Goal: Information Seeking & Learning: Learn about a topic

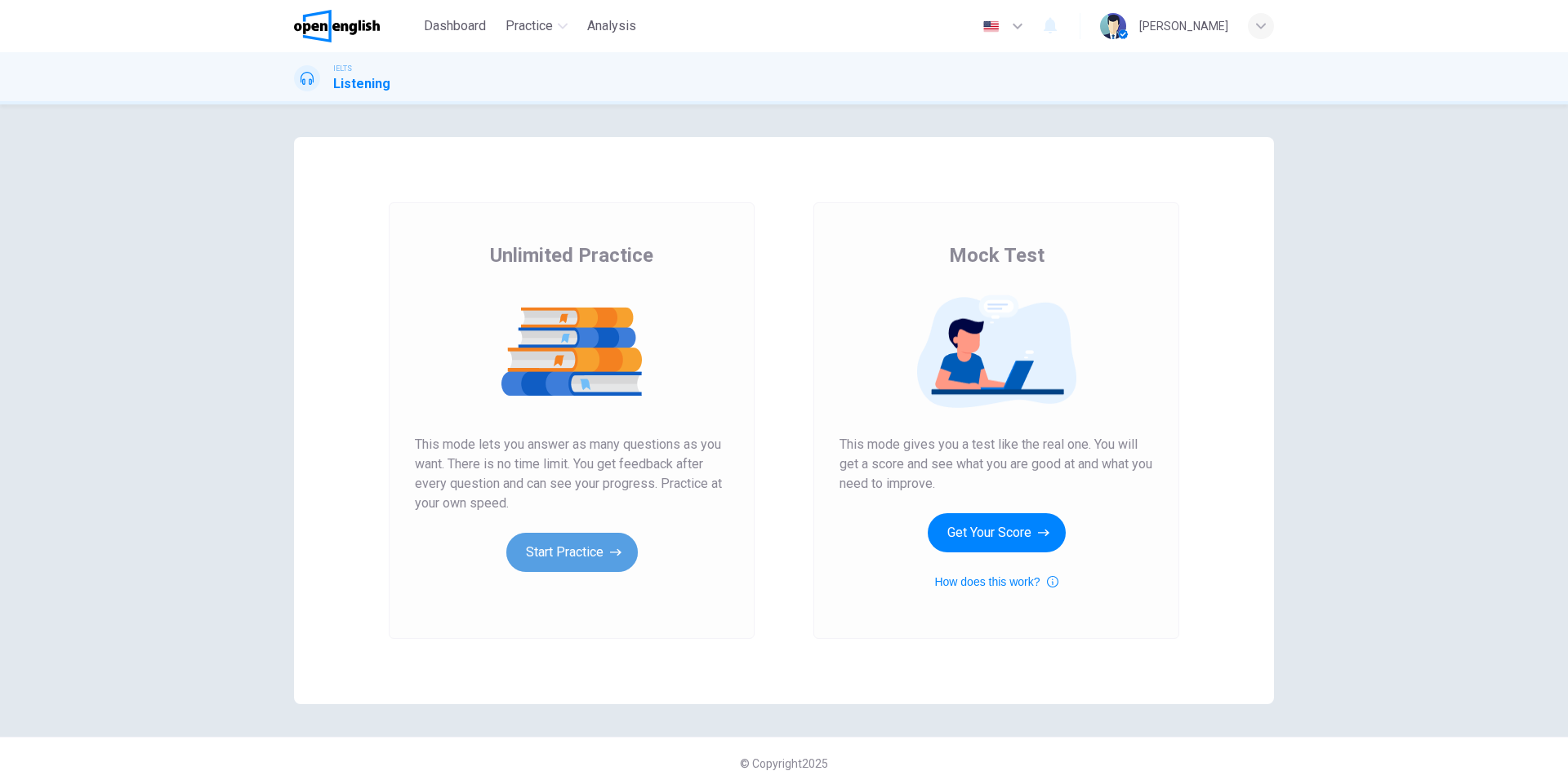
click at [558, 551] on button "Start Practice" at bounding box center [572, 552] width 132 height 39
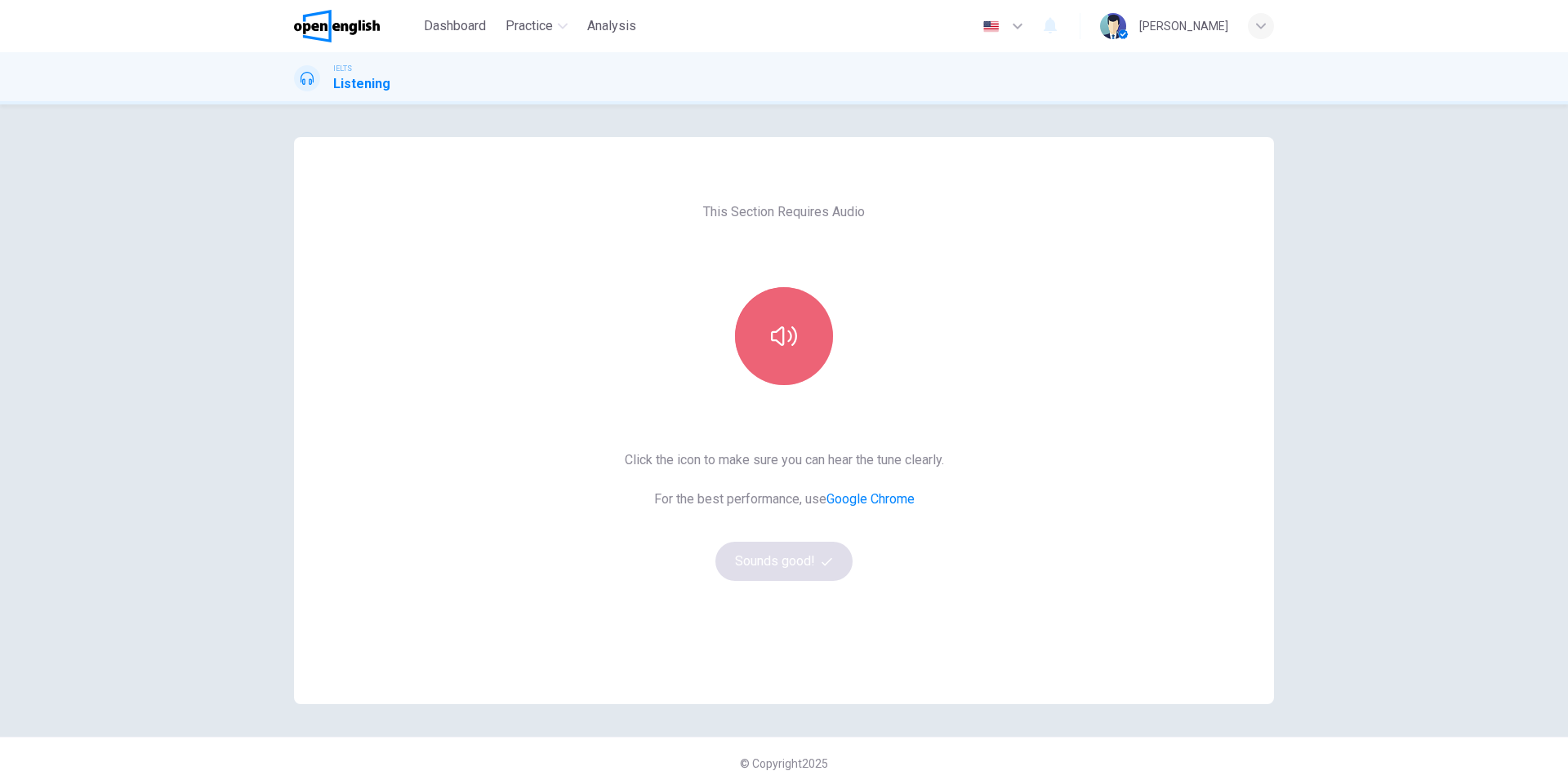
click at [783, 354] on button "button" at bounding box center [784, 336] width 98 height 98
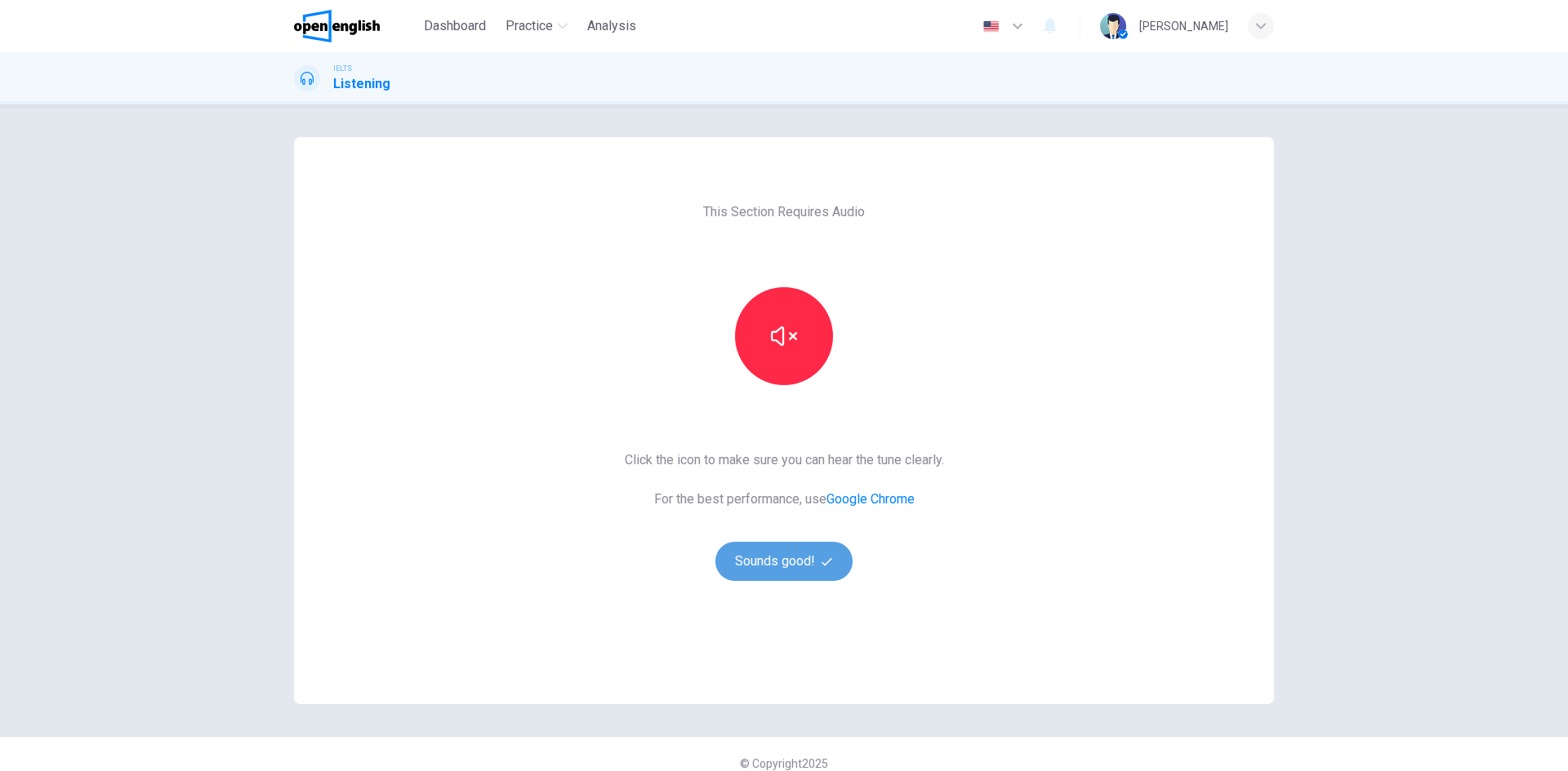
click at [774, 570] on button "Sounds good!" at bounding box center [784, 561] width 137 height 39
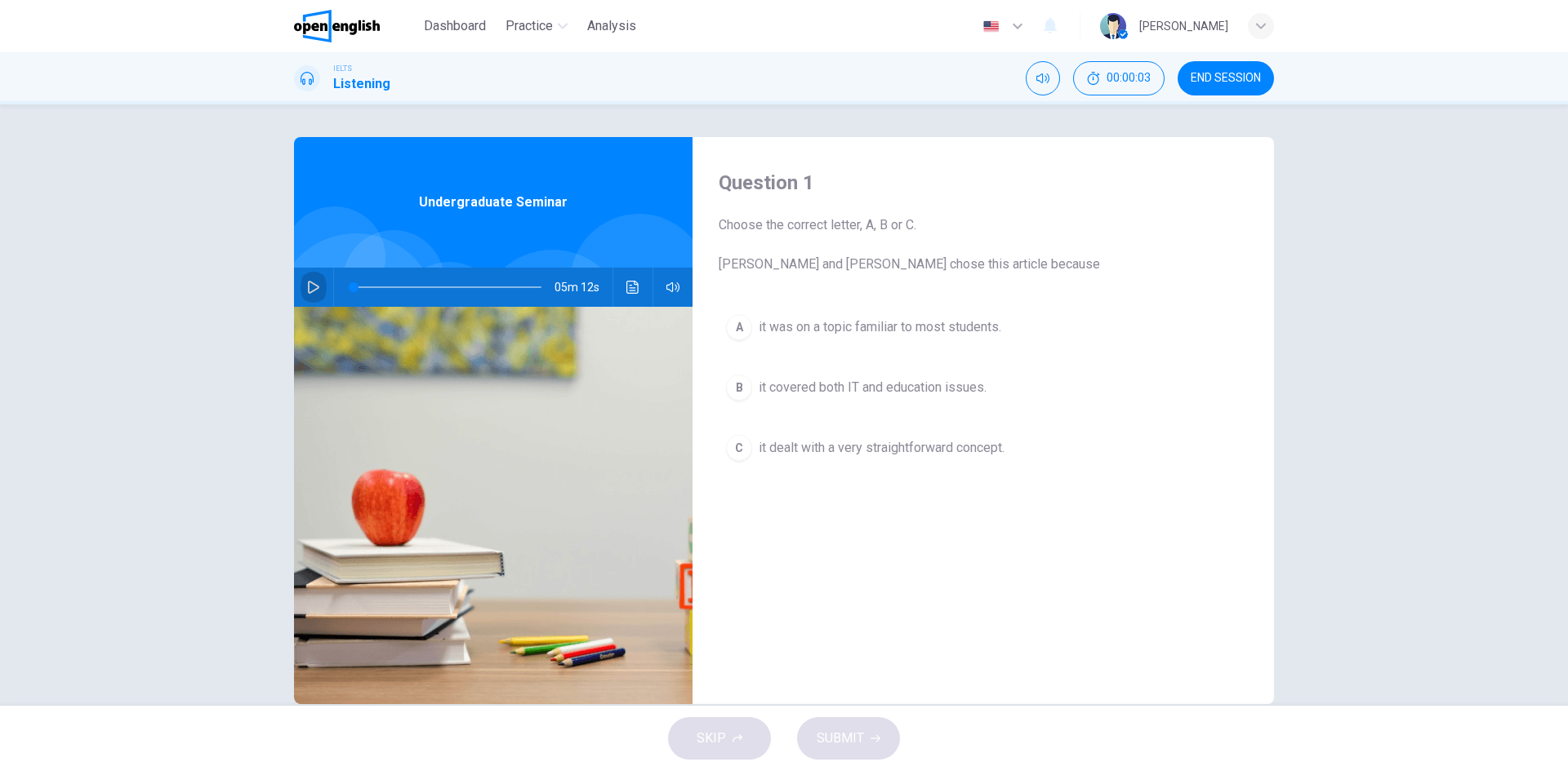
click at [316, 290] on icon "button" at bounding box center [314, 288] width 13 height 13
type input "*"
click at [801, 639] on div "Question 1 Choose the correct letter, A, B or C. [PERSON_NAME] and [PERSON_NAME…" at bounding box center [983, 420] width 581 height 567
drag, startPoint x: 781, startPoint y: 265, endPoint x: 997, endPoint y: 270, distance: 216.1
click at [997, 270] on span "Choose the correct letter, A, B or C. [PERSON_NAME] and [PERSON_NAME] chose thi…" at bounding box center [983, 245] width 529 height 59
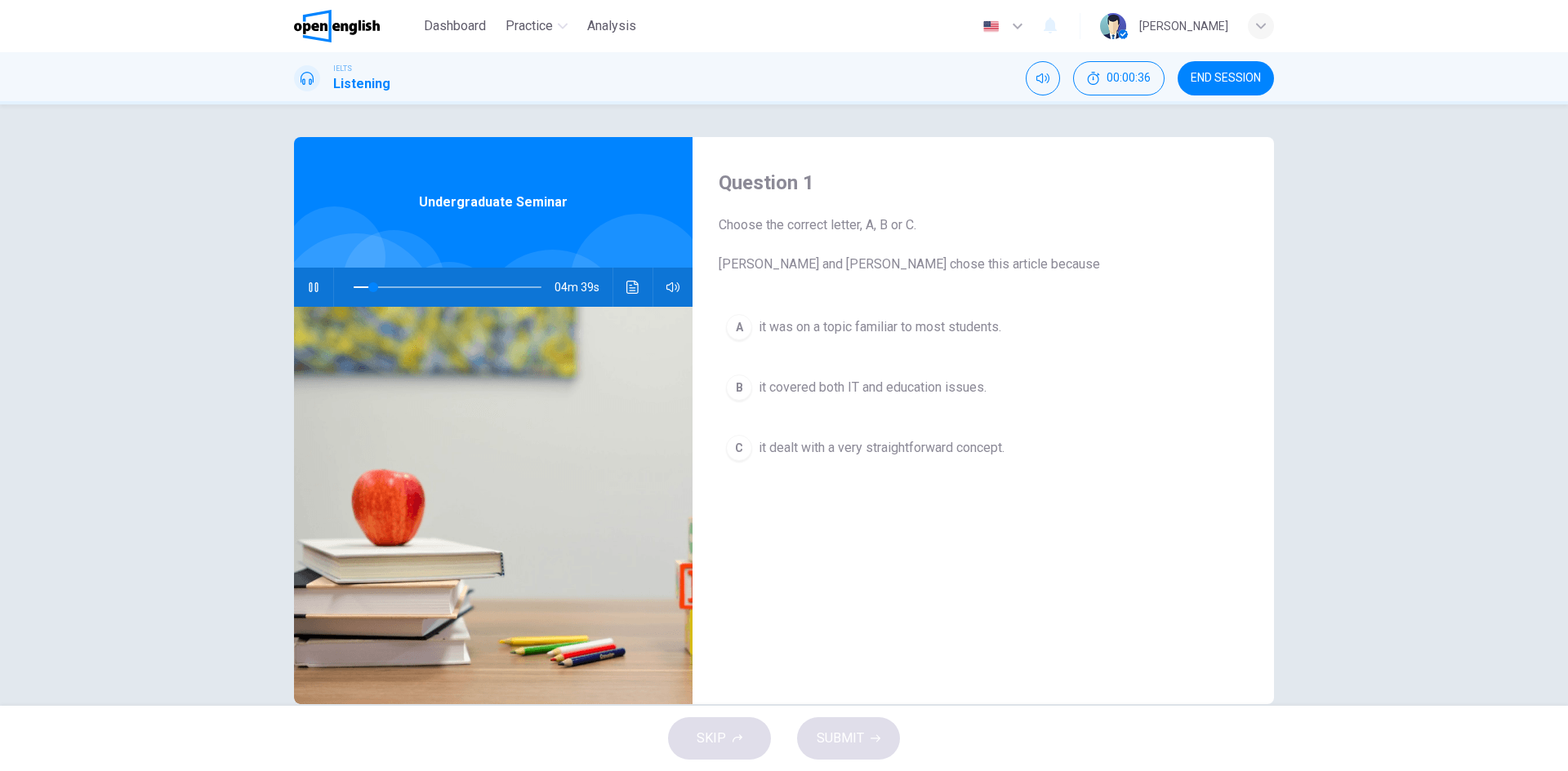
drag, startPoint x: 1008, startPoint y: 329, endPoint x: 1068, endPoint y: 465, distance: 148.6
click at [1075, 457] on div "A it was on a topic familiar to most students. B it covered both IT and educati…" at bounding box center [983, 404] width 529 height 194
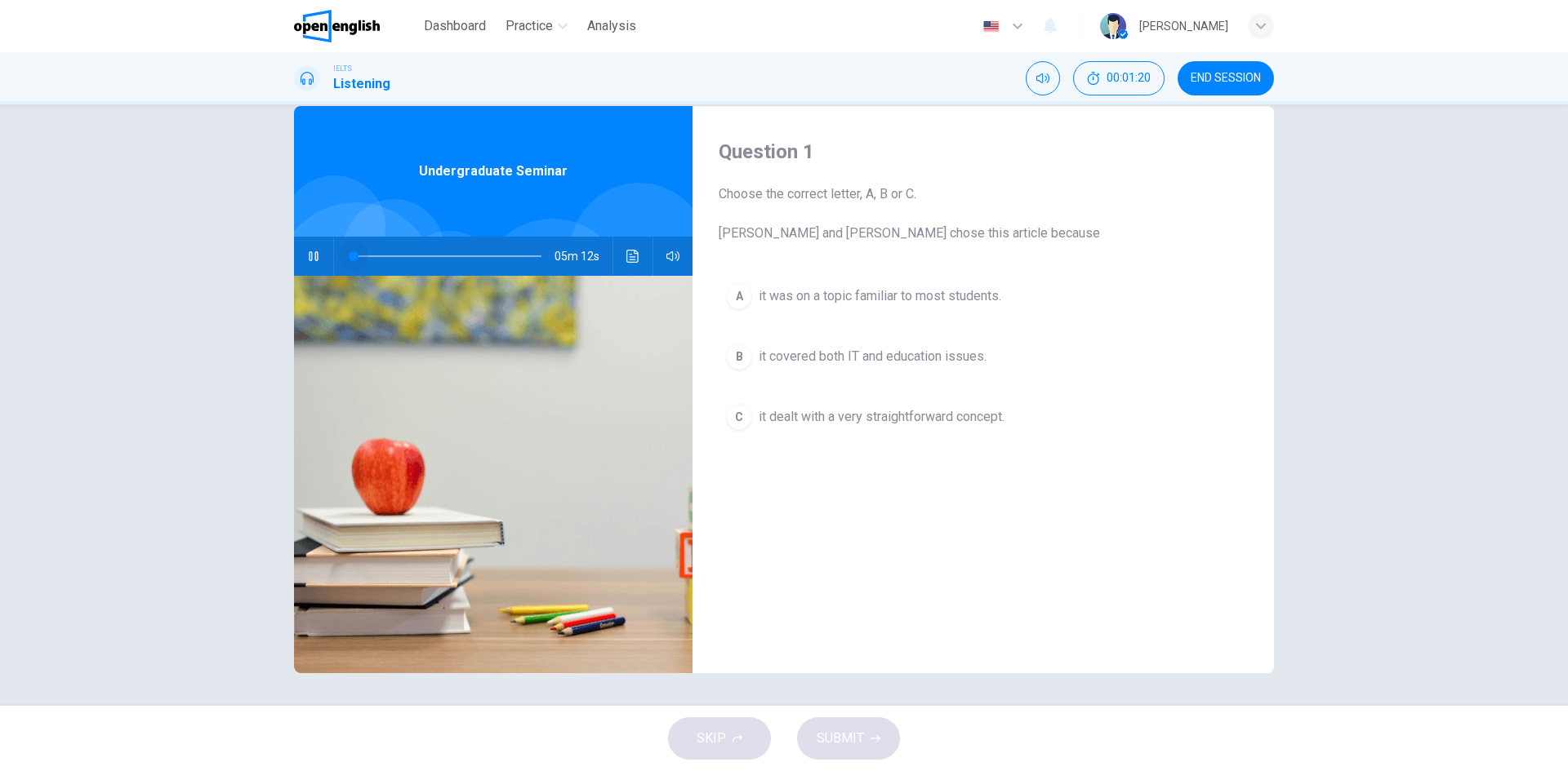
drag, startPoint x: 387, startPoint y: 252, endPoint x: 264, endPoint y: 249, distance: 123.0
click at [268, 249] on div "Question 1 Choose the correct letter, A, B or C. [PERSON_NAME] and [PERSON_NAME…" at bounding box center [784, 389] width 1032 height 567
click at [620, 253] on button "Click to see the audio transcription" at bounding box center [632, 255] width 26 height 39
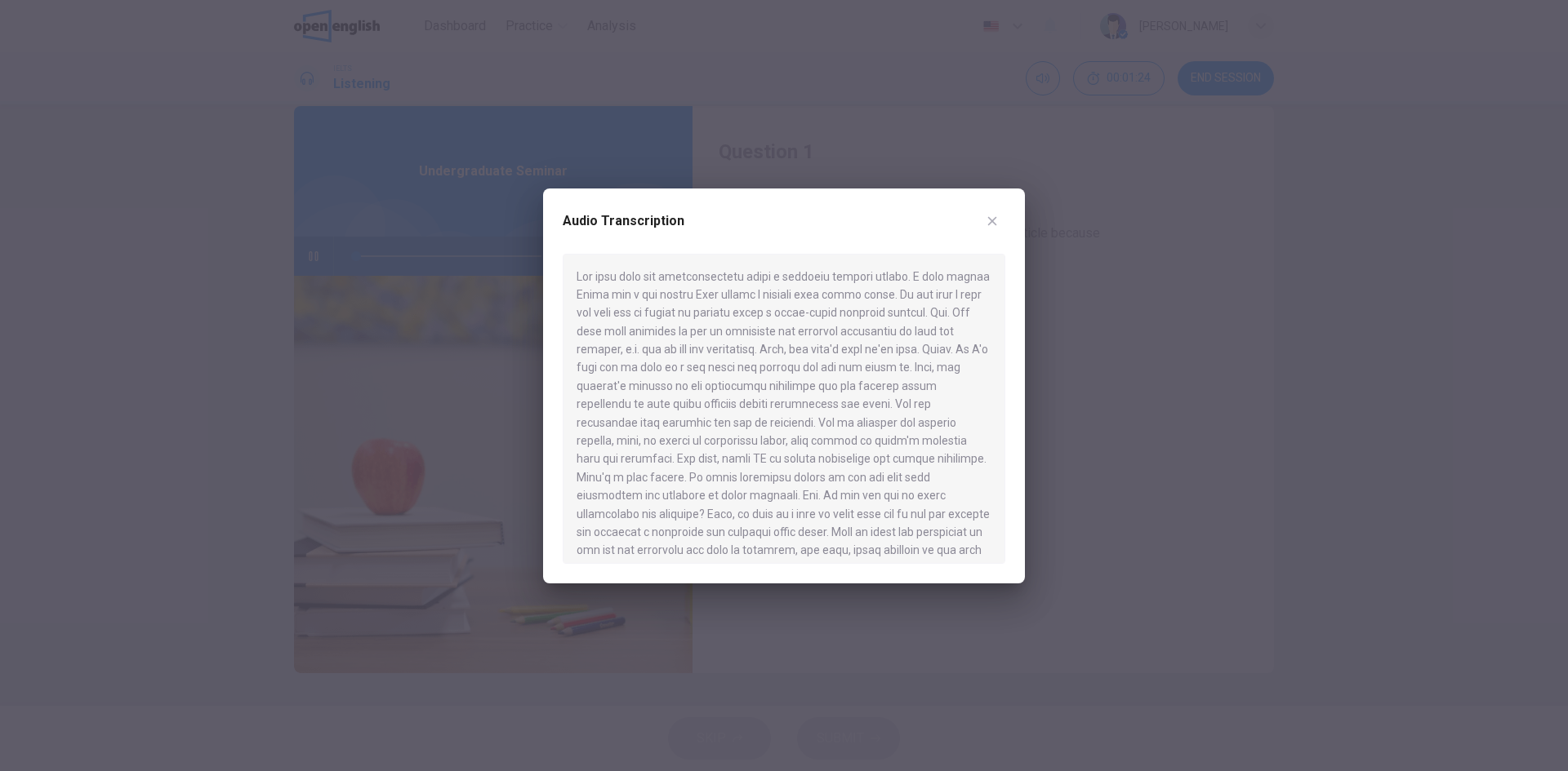
drag, startPoint x: 622, startPoint y: 283, endPoint x: 930, endPoint y: 273, distance: 308.2
click at [930, 273] on div at bounding box center [784, 408] width 442 height 310
drag, startPoint x: 920, startPoint y: 281, endPoint x: 868, endPoint y: 281, distance: 52.0
click at [963, 278] on div at bounding box center [784, 408] width 442 height 310
click at [602, 290] on div at bounding box center [784, 408] width 442 height 310
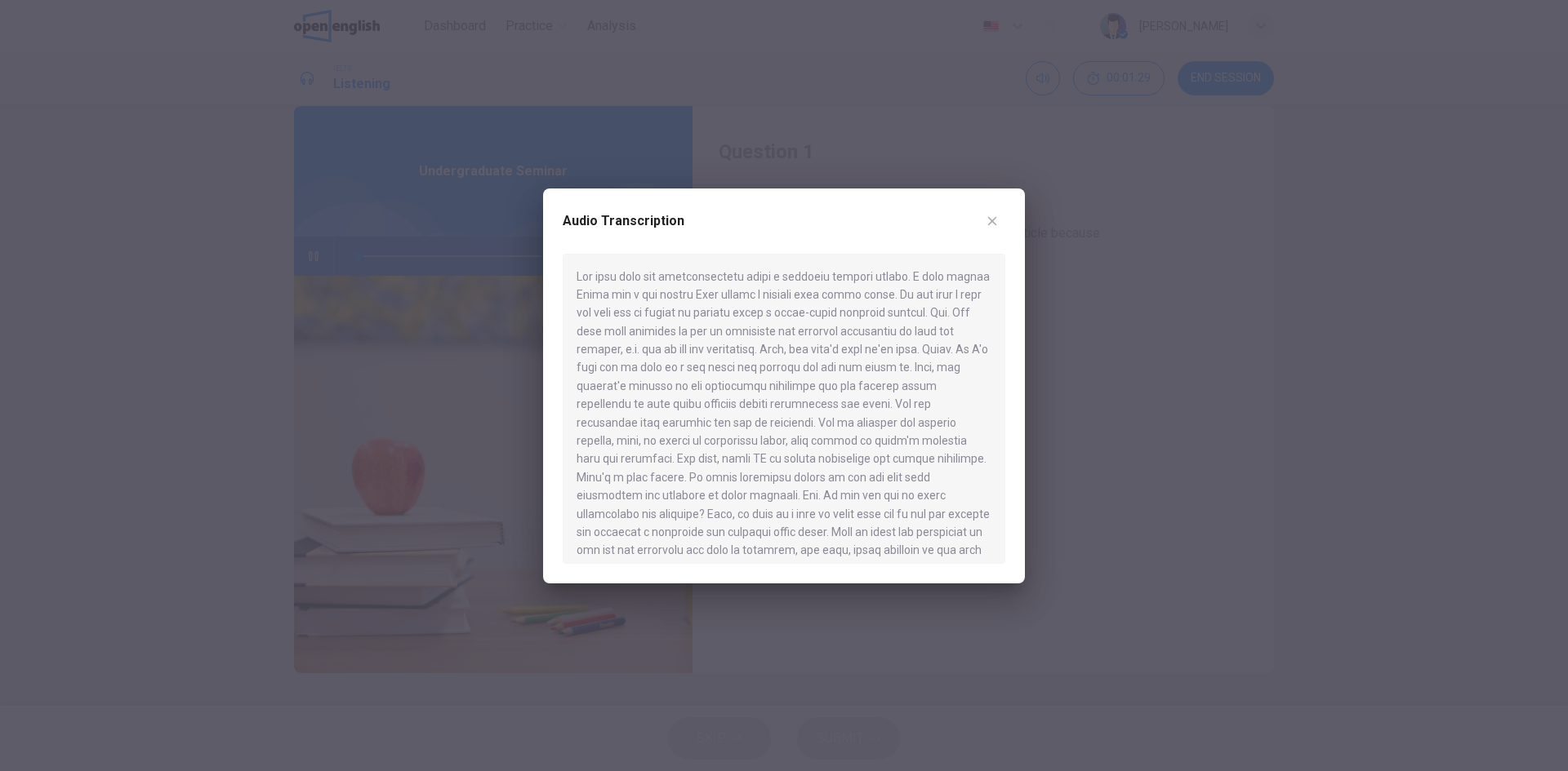
drag, startPoint x: 700, startPoint y: 293, endPoint x: 862, endPoint y: 304, distance: 162.4
click at [842, 294] on div at bounding box center [784, 408] width 442 height 310
drag, startPoint x: 897, startPoint y: 294, endPoint x: 979, endPoint y: 294, distance: 82.0
click at [979, 294] on div at bounding box center [784, 408] width 442 height 310
drag, startPoint x: 602, startPoint y: 312, endPoint x: 949, endPoint y: 316, distance: 347.0
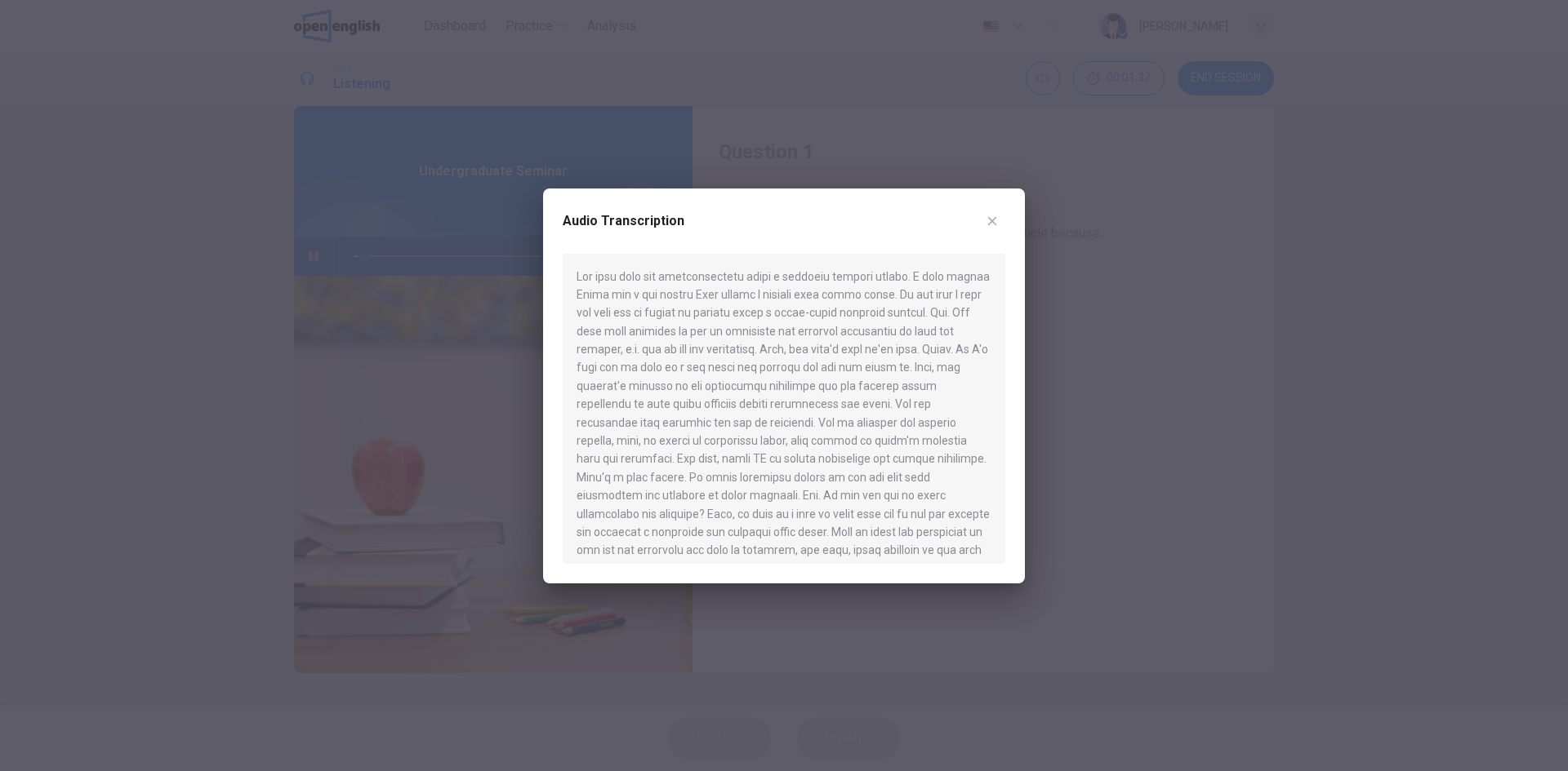
click at [949, 316] on div at bounding box center [784, 408] width 442 height 310
drag, startPoint x: 588, startPoint y: 331, endPoint x: 936, endPoint y: 335, distance: 348.0
click at [936, 335] on div at bounding box center [784, 408] width 442 height 310
drag, startPoint x: 646, startPoint y: 348, endPoint x: 734, endPoint y: 351, distance: 88.1
click at [734, 351] on div at bounding box center [784, 408] width 442 height 310
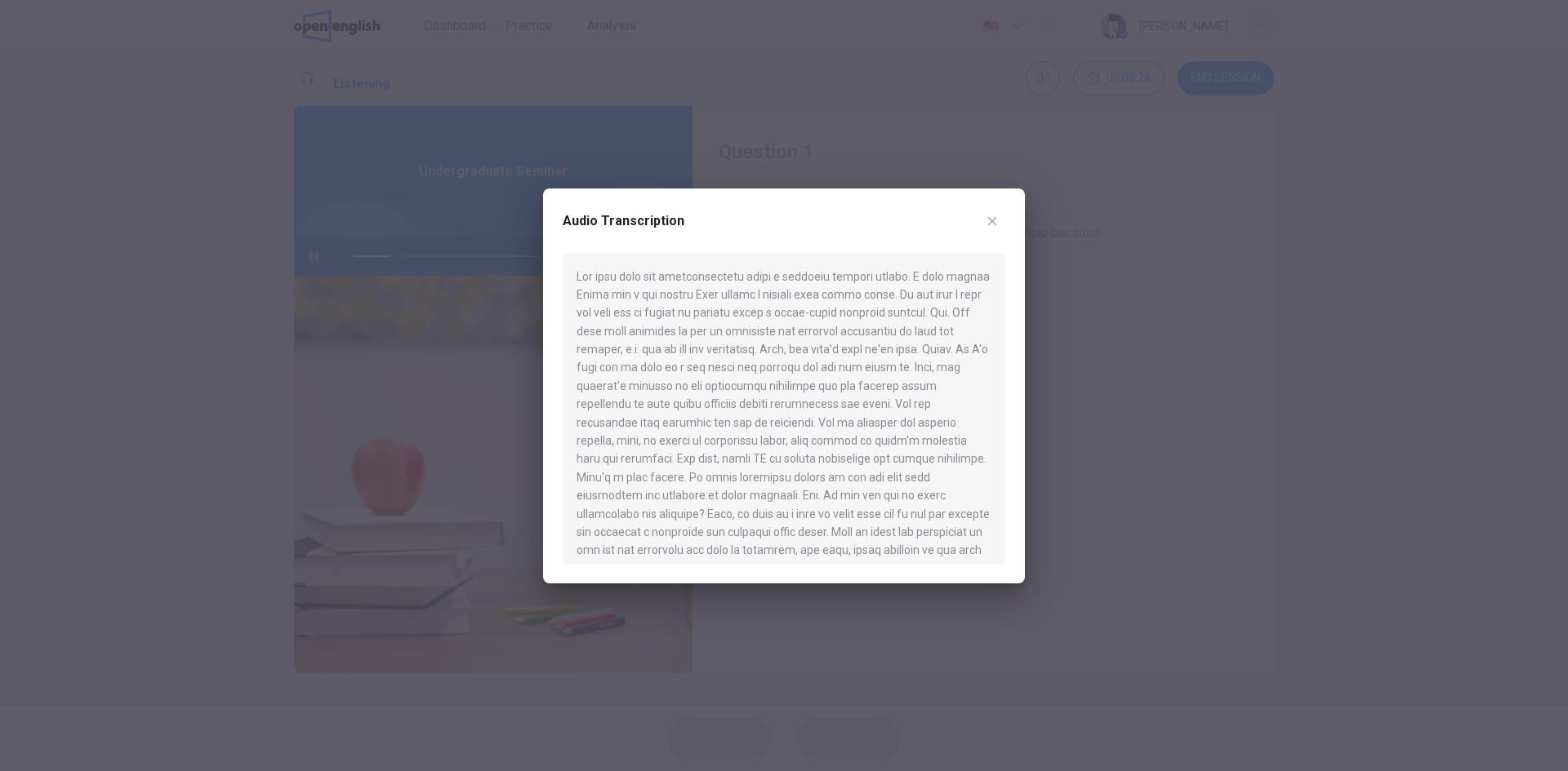
click at [997, 227] on icon "button" at bounding box center [992, 221] width 13 height 13
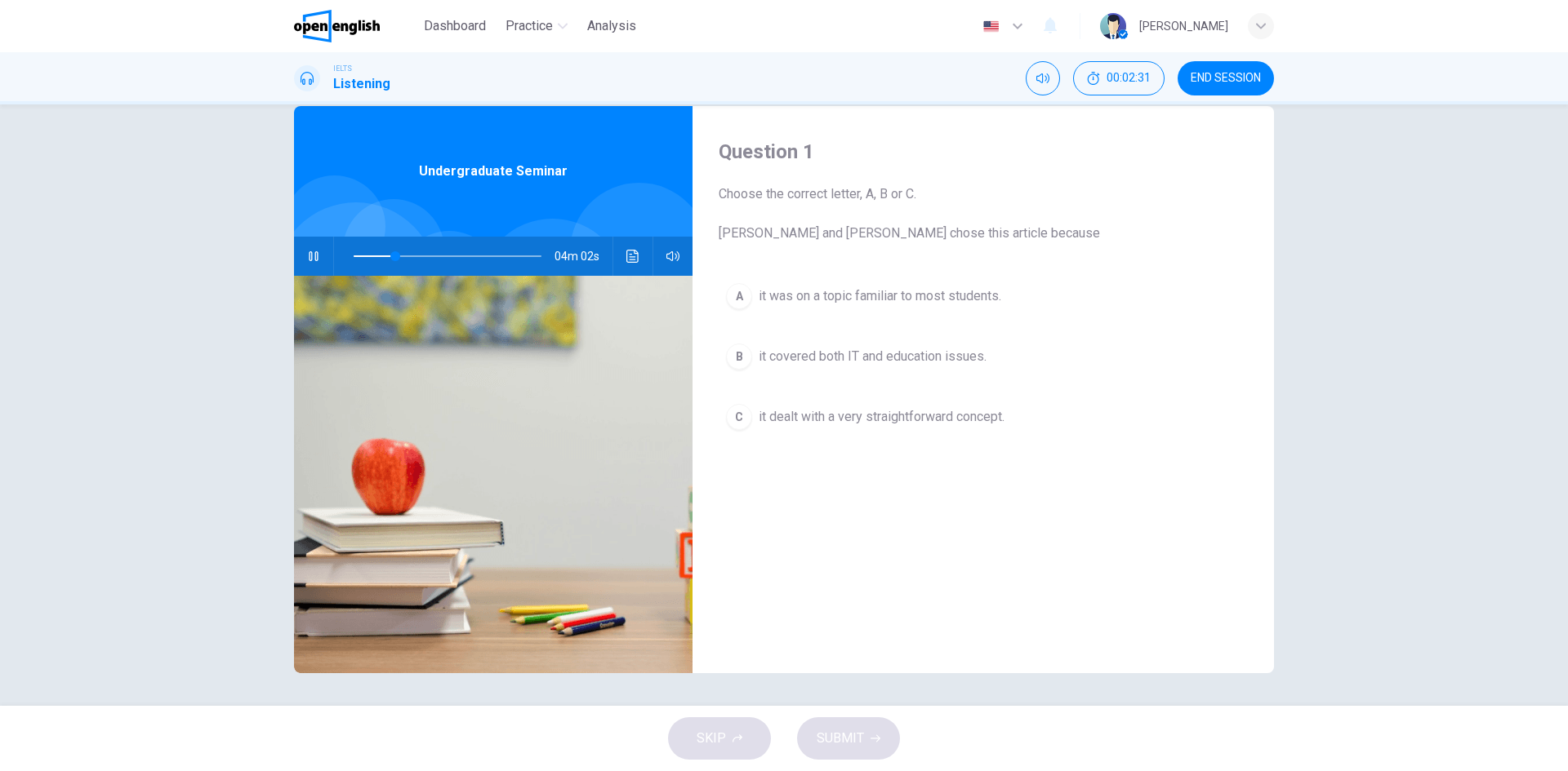
click at [852, 424] on span "it dealt with a very straightforward concept." at bounding box center [882, 416] width 246 height 20
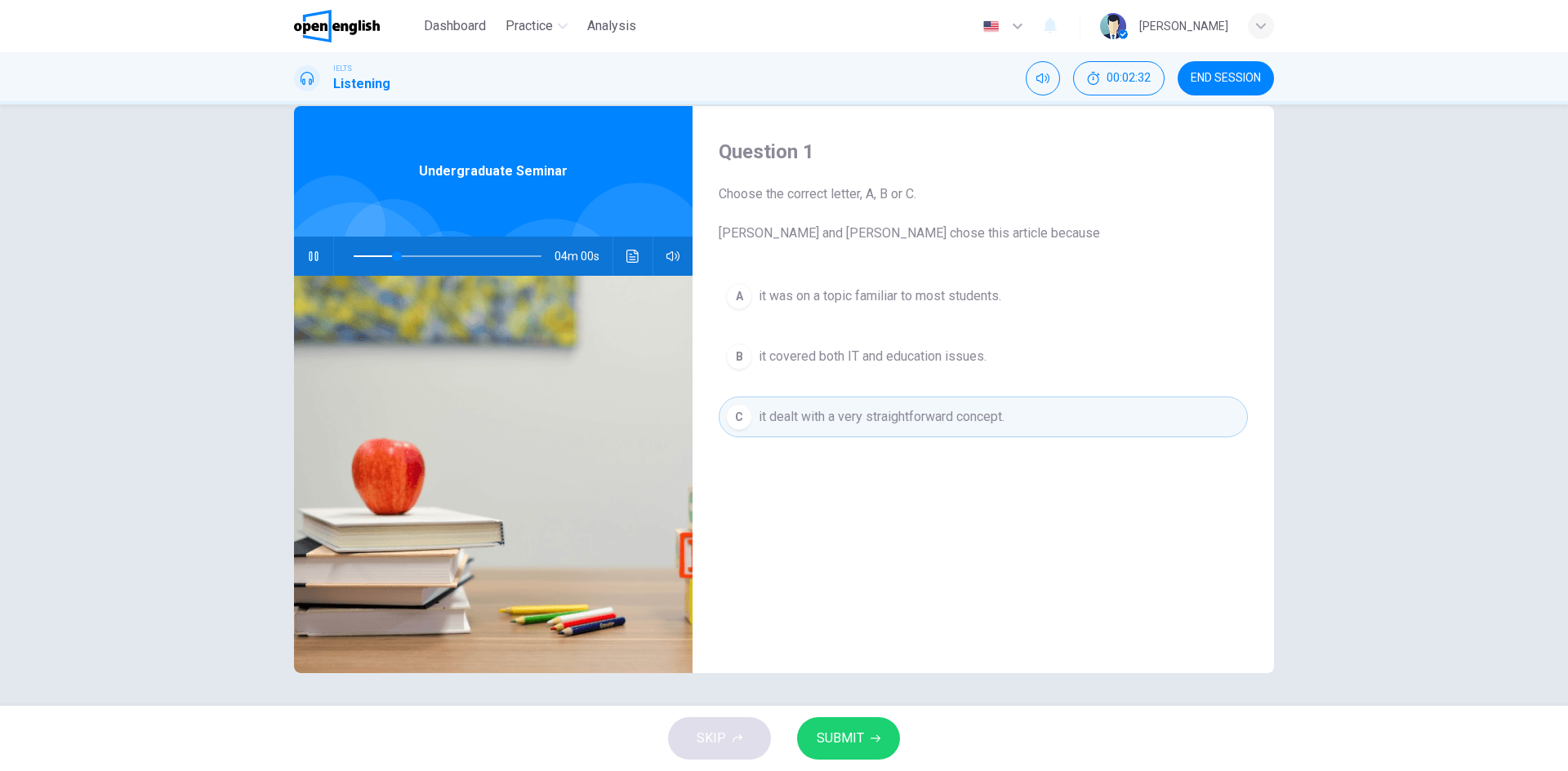
click at [857, 736] on span "SUBMIT" at bounding box center [841, 739] width 48 height 23
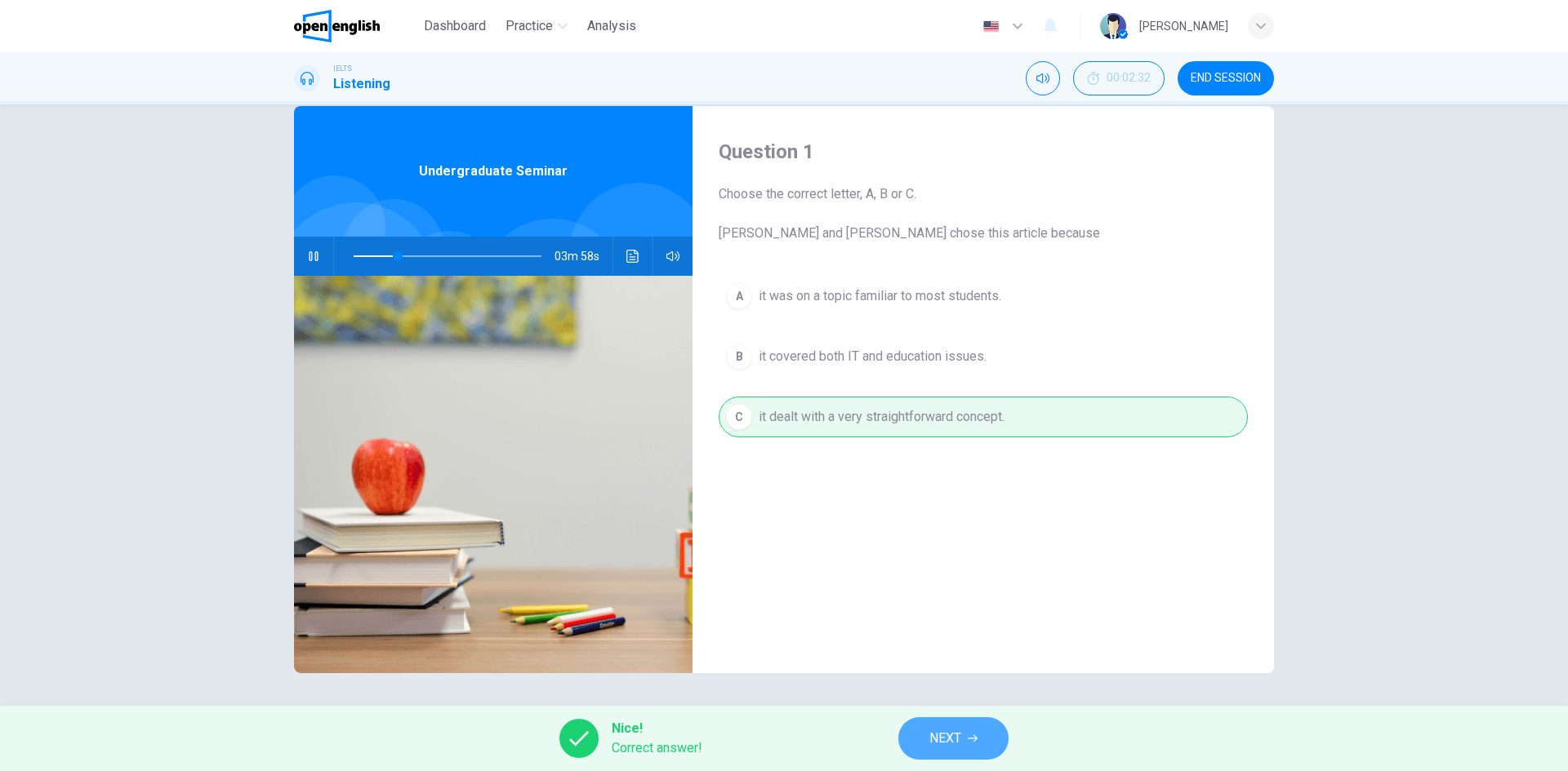
click at [975, 735] on icon "button" at bounding box center [972, 739] width 10 height 10
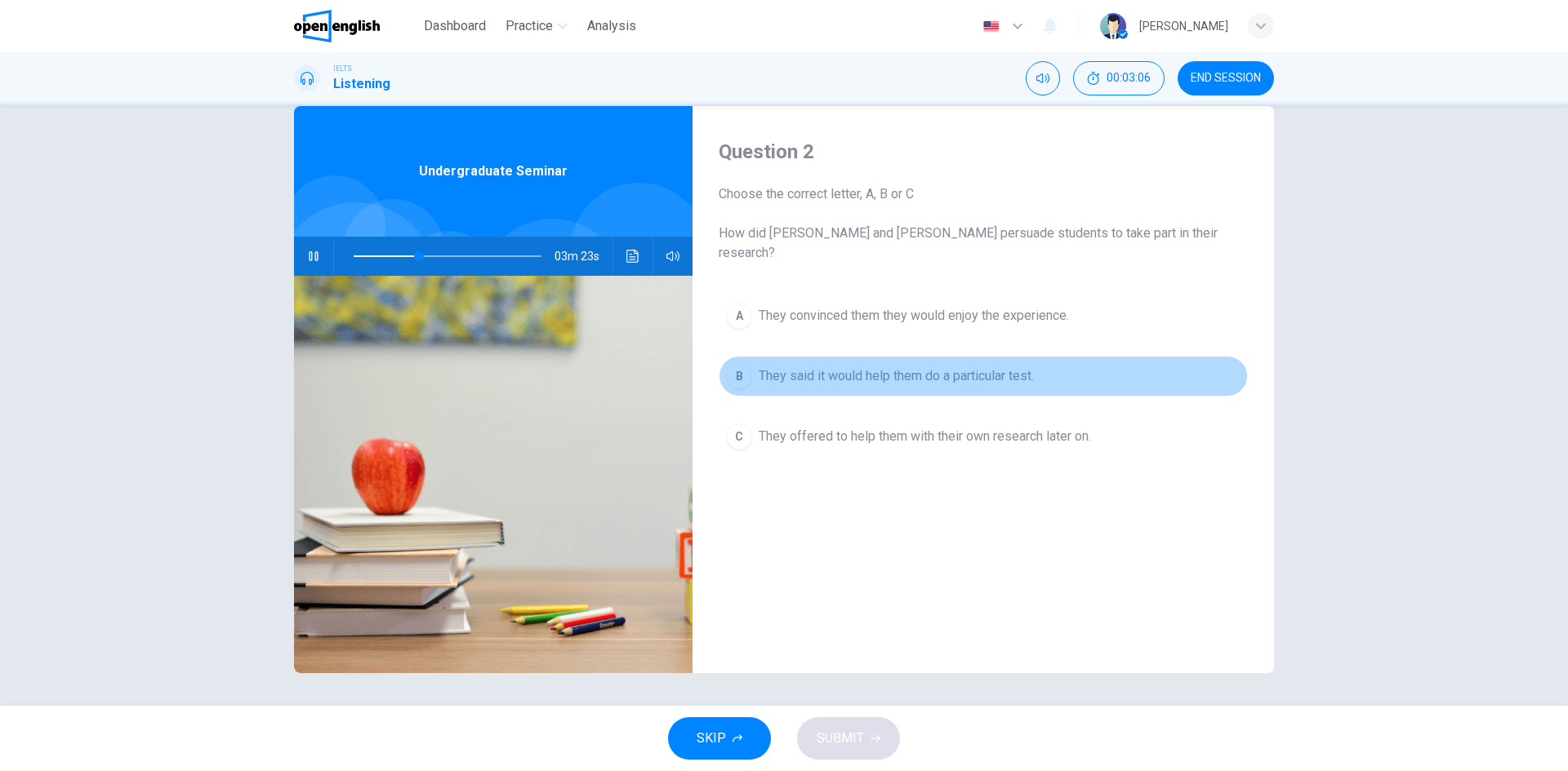
click at [740, 363] on div "B" at bounding box center [738, 375] width 26 height 26
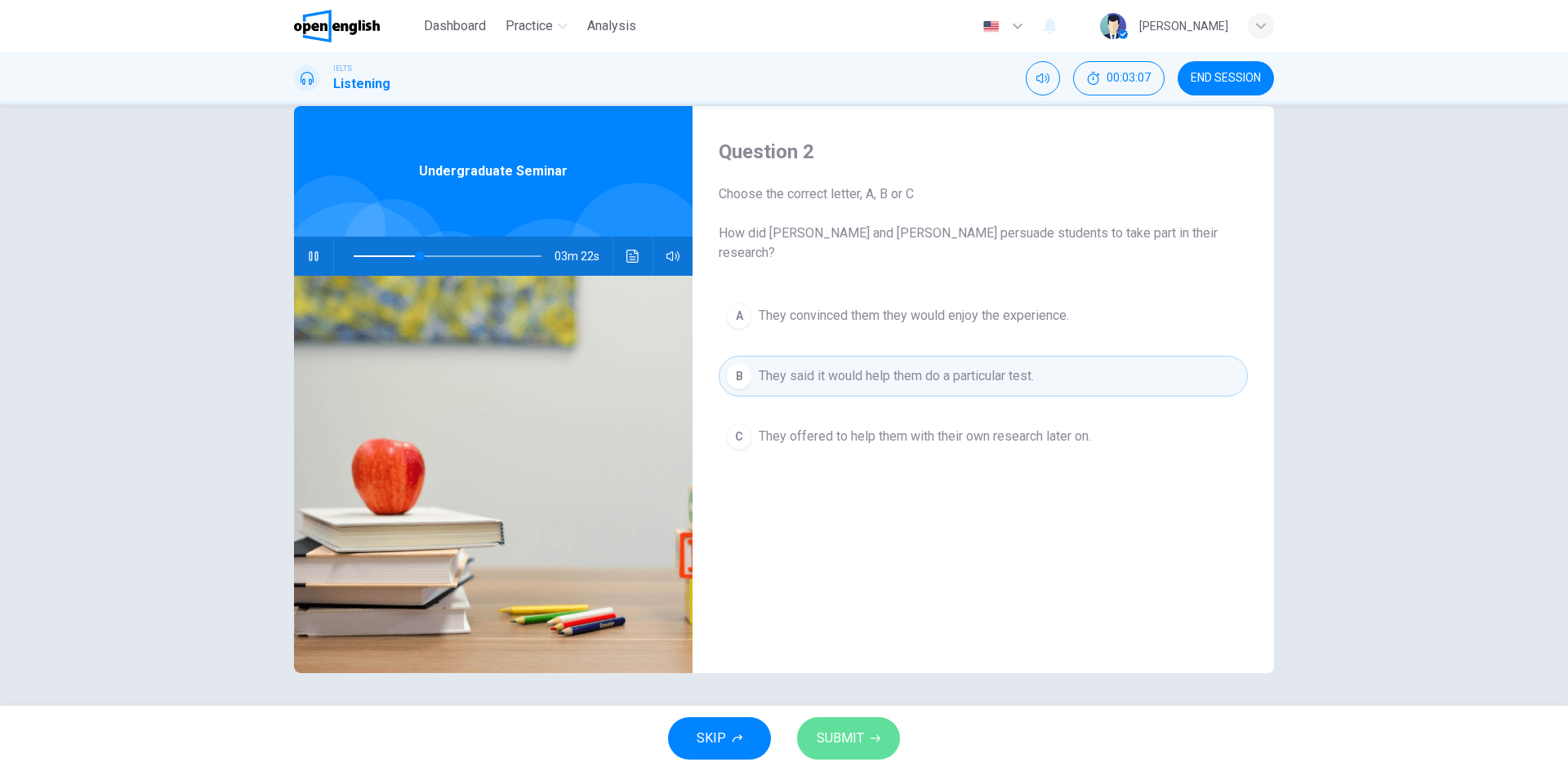
click at [846, 737] on span "SUBMIT" at bounding box center [841, 739] width 48 height 23
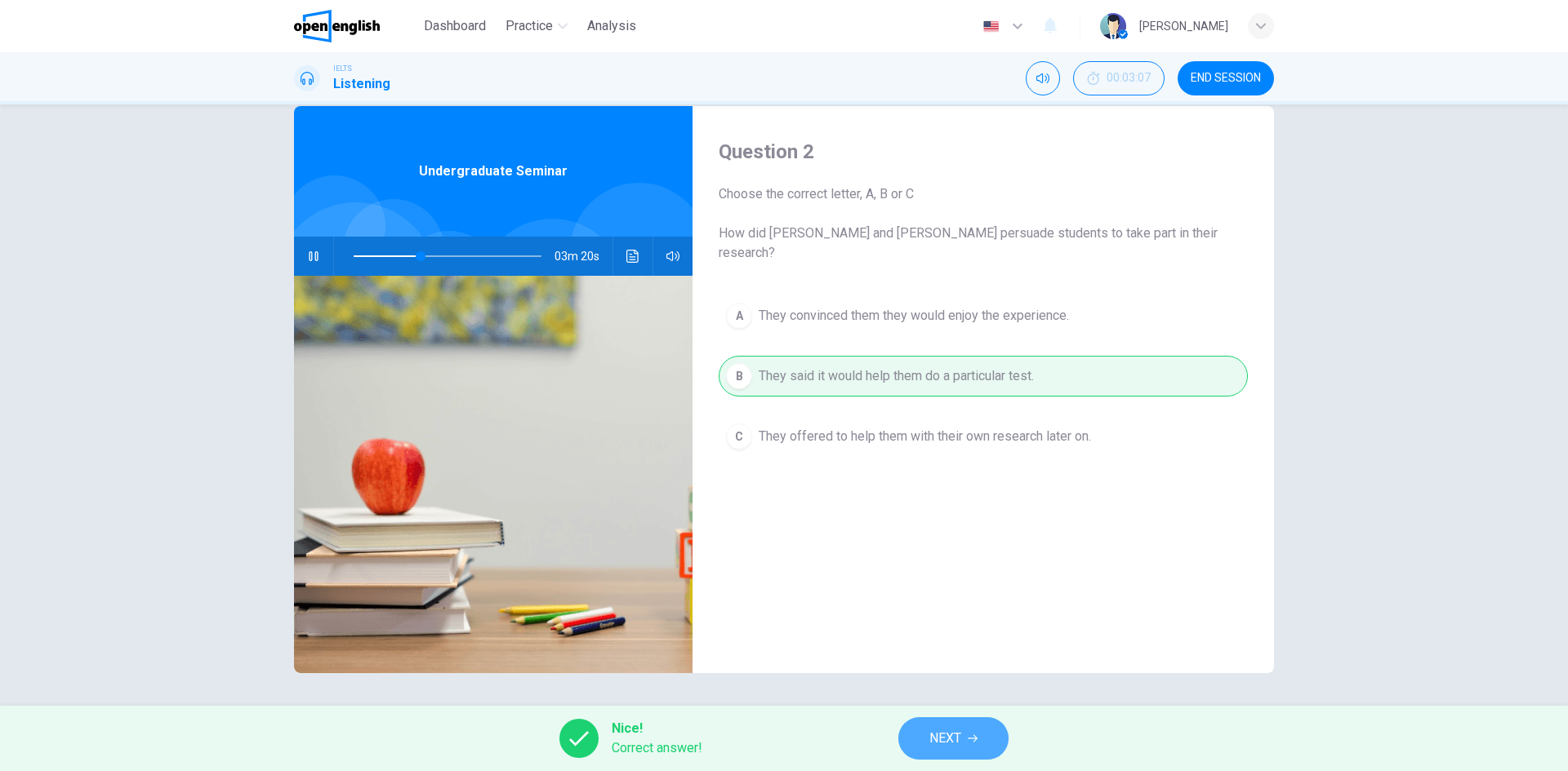
click at [924, 733] on button "NEXT" at bounding box center [953, 739] width 111 height 43
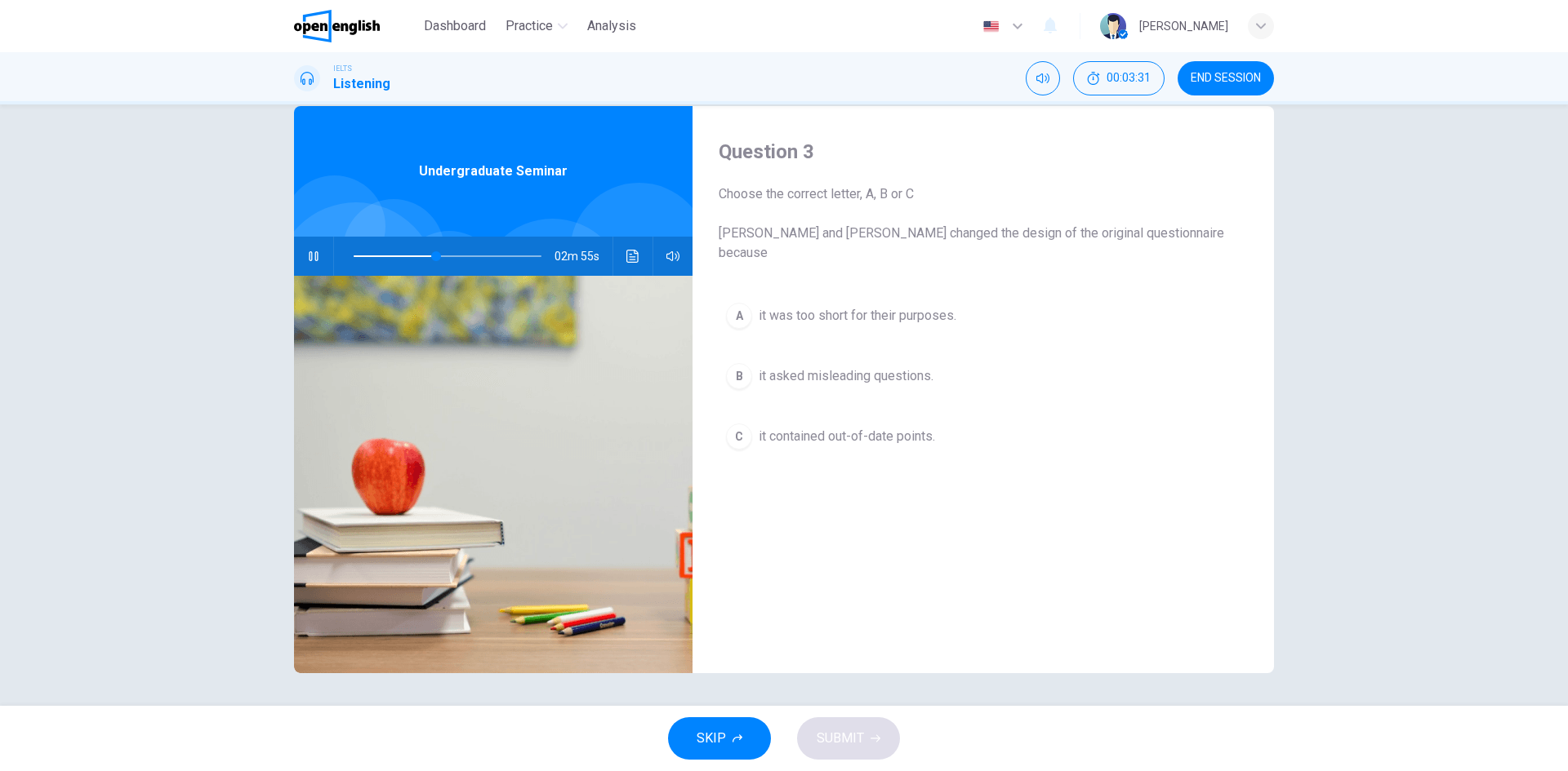
click at [956, 593] on div "Question 3 Choose the correct letter, A, B or [PERSON_NAME] and [PERSON_NAME] c…" at bounding box center [983, 389] width 581 height 567
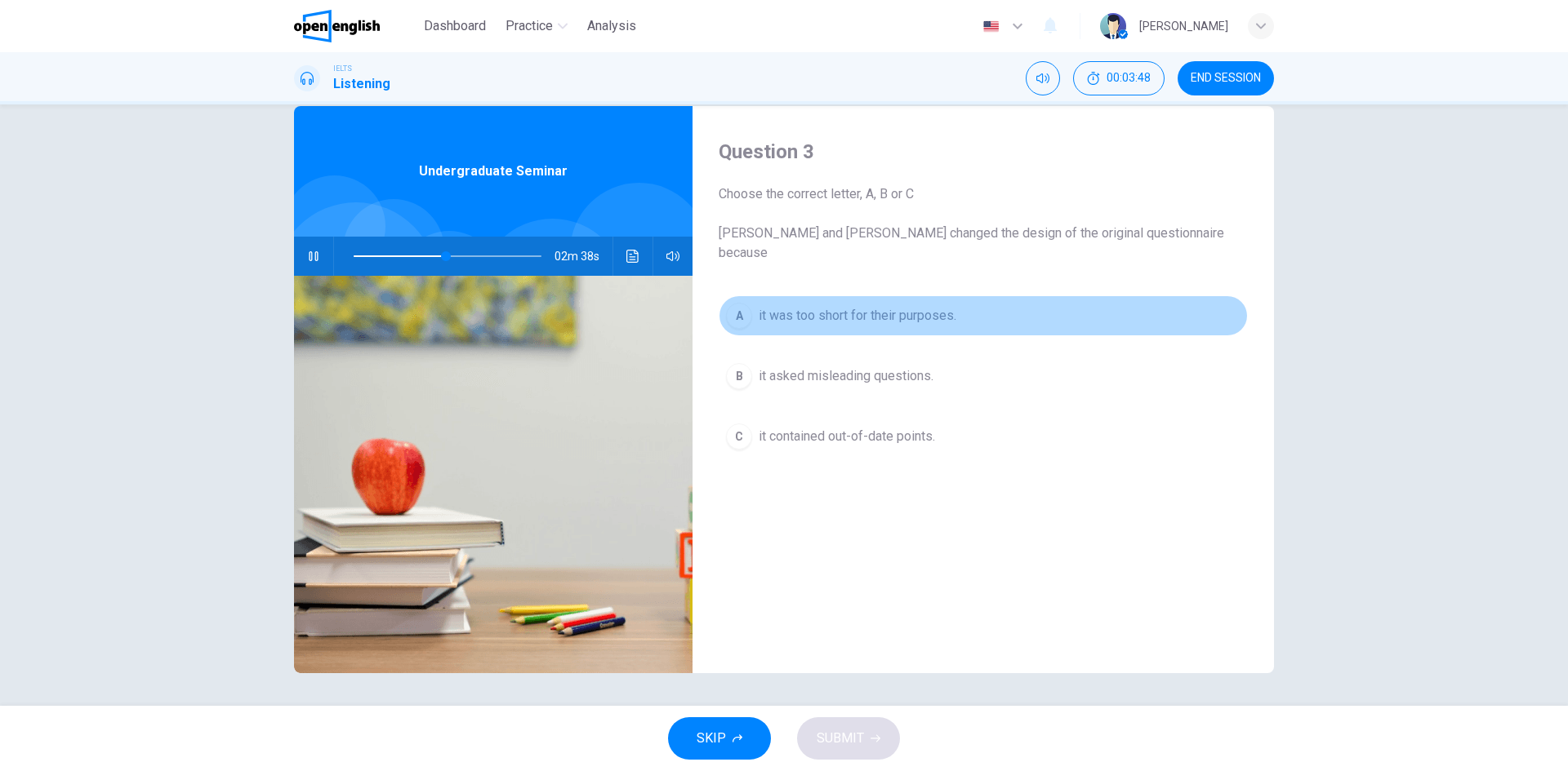
click at [733, 303] on div "A" at bounding box center [738, 315] width 26 height 26
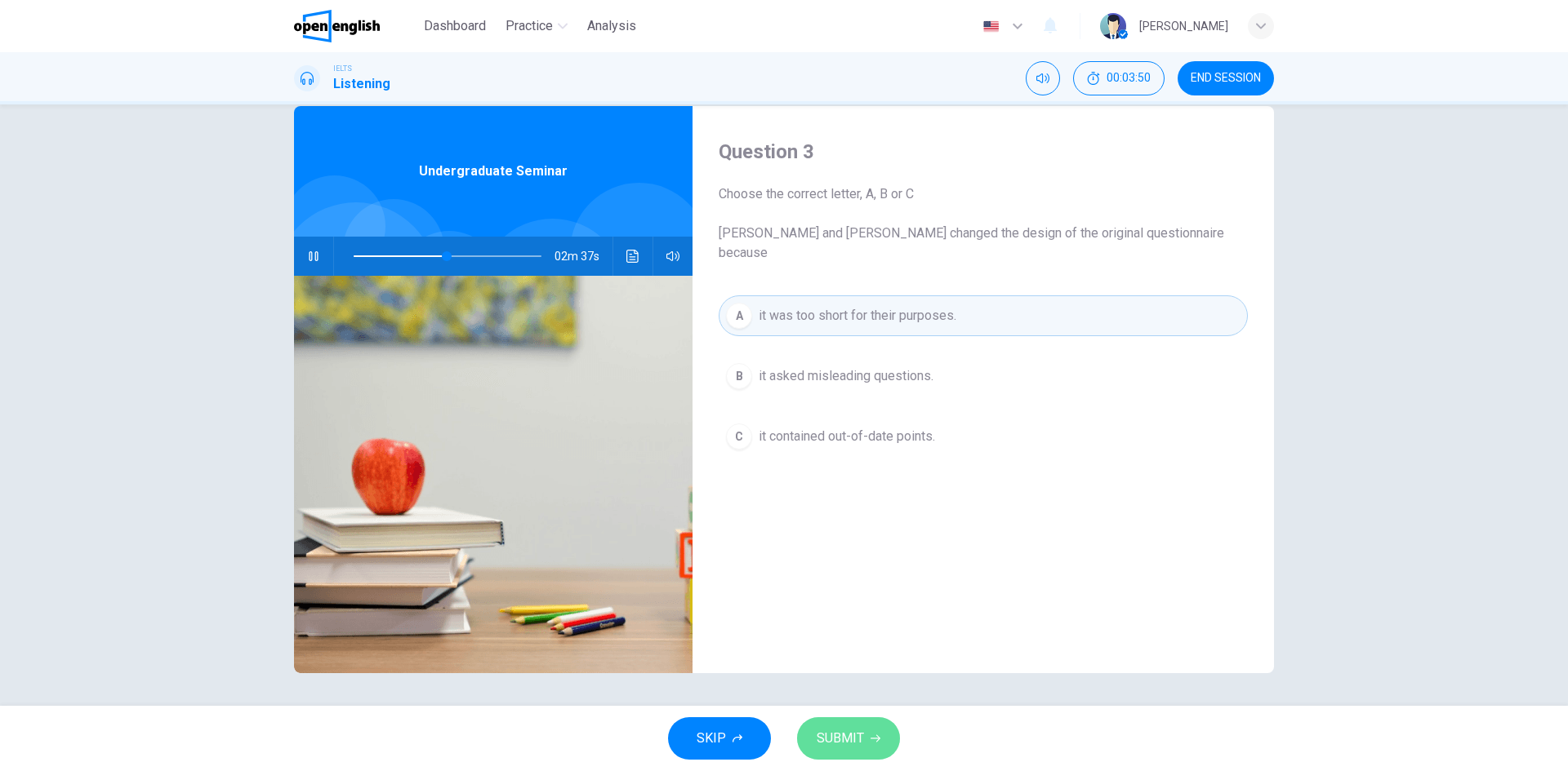
click at [850, 731] on span "SUBMIT" at bounding box center [841, 739] width 48 height 23
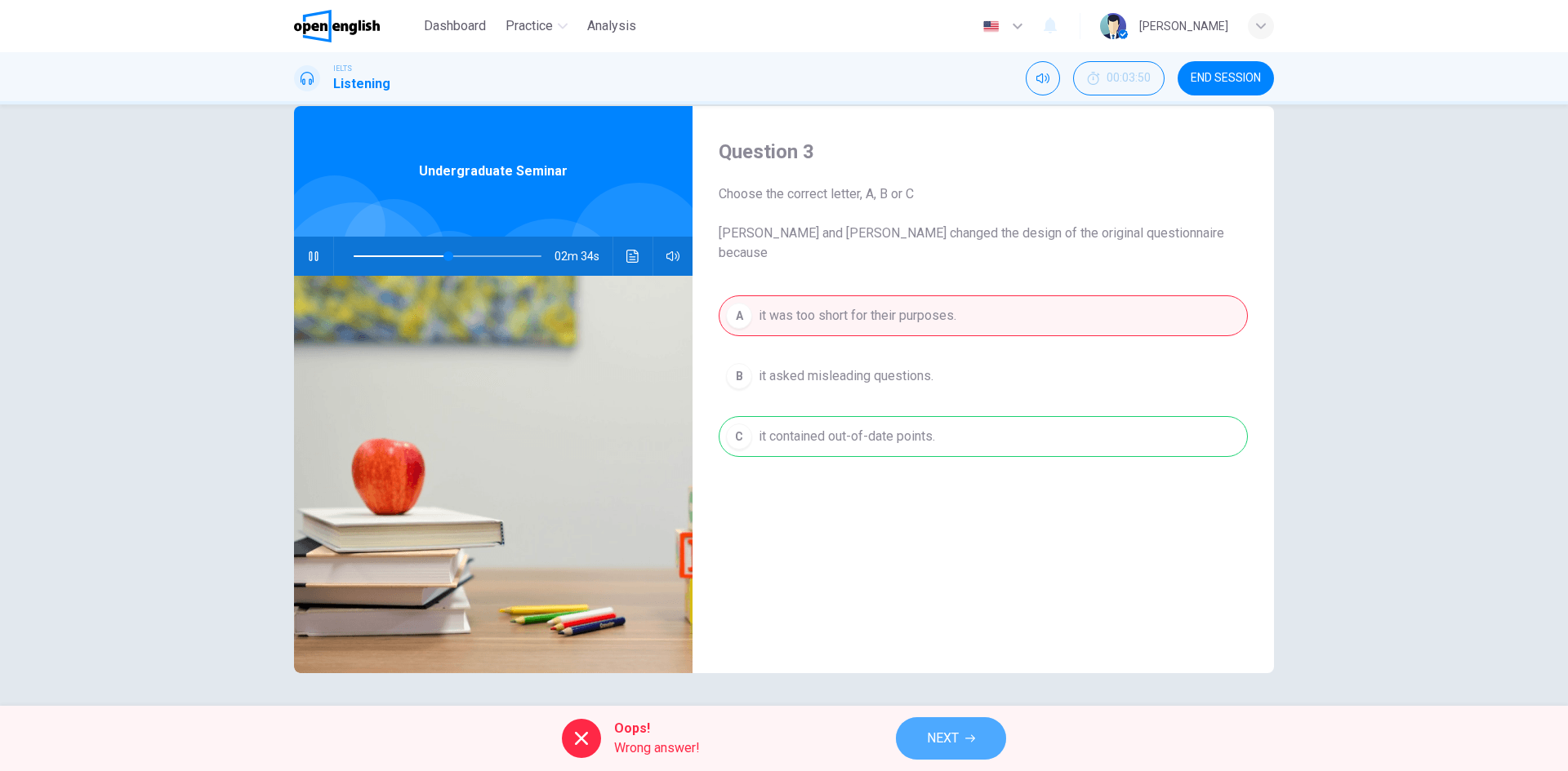
click at [915, 729] on button "NEXT" at bounding box center [951, 739] width 111 height 43
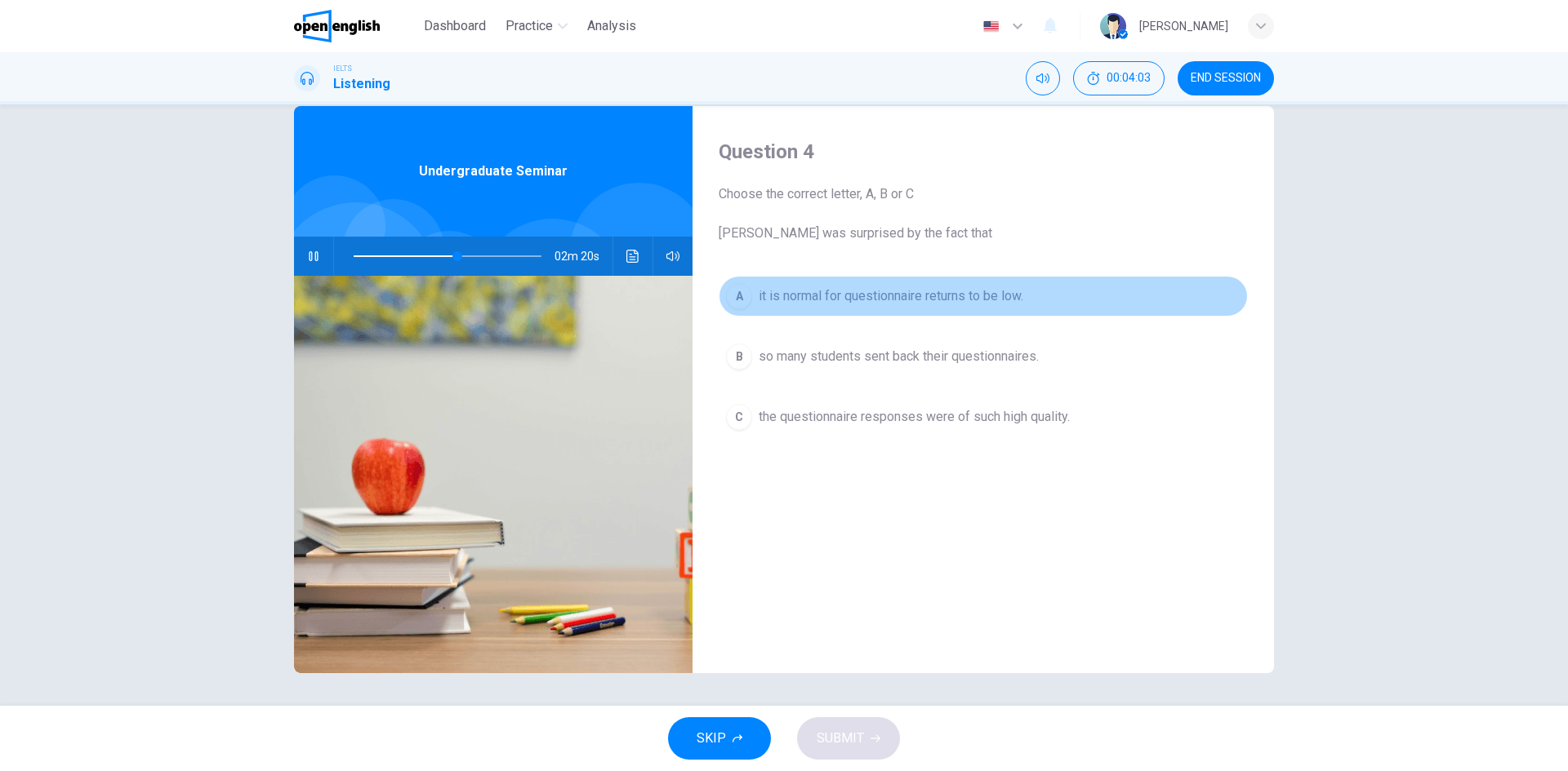
click at [769, 292] on span "it is normal for questionnaire returns to be low." at bounding box center [891, 296] width 265 height 20
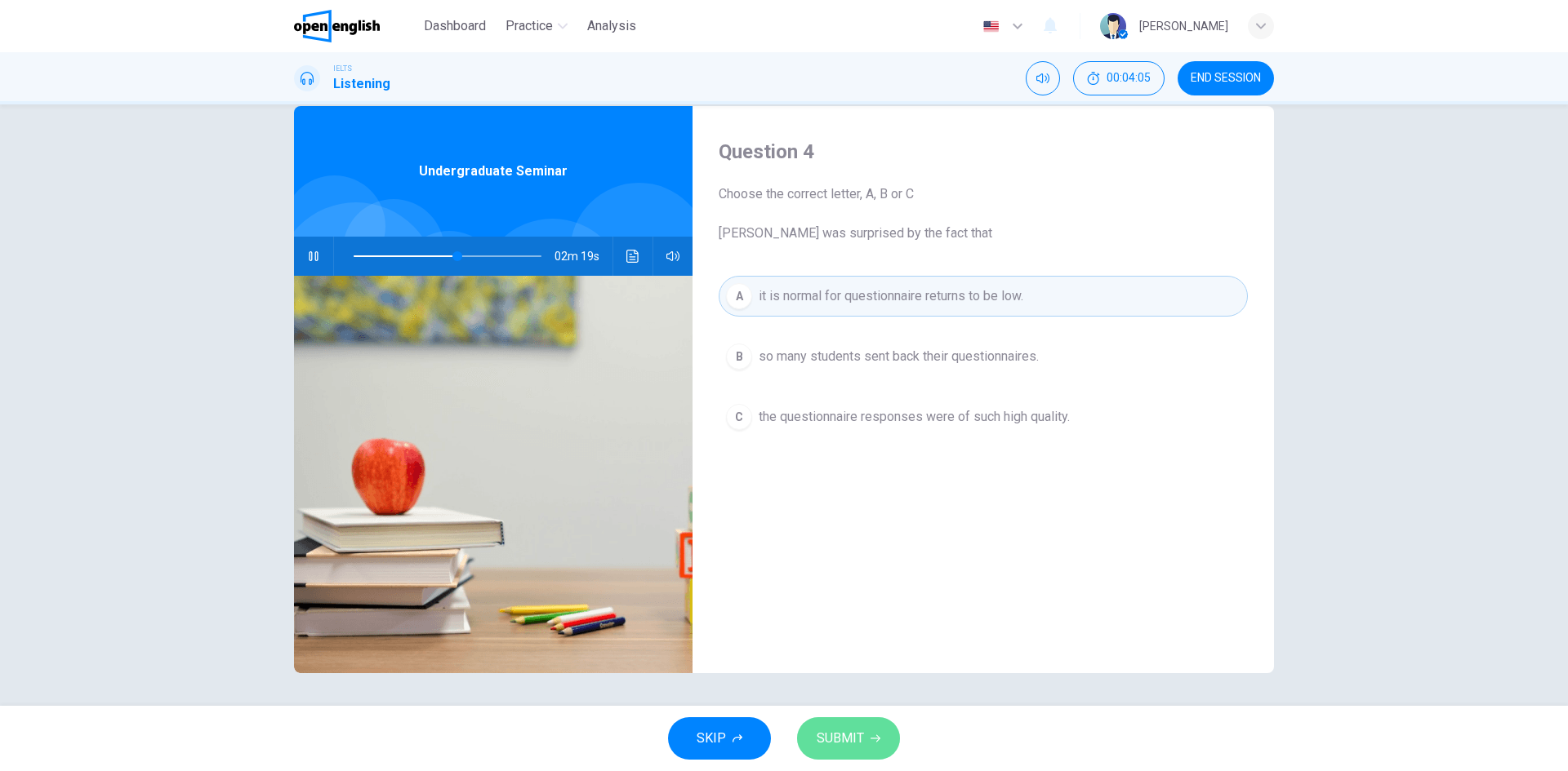
click at [853, 739] on span "SUBMIT" at bounding box center [841, 739] width 48 height 23
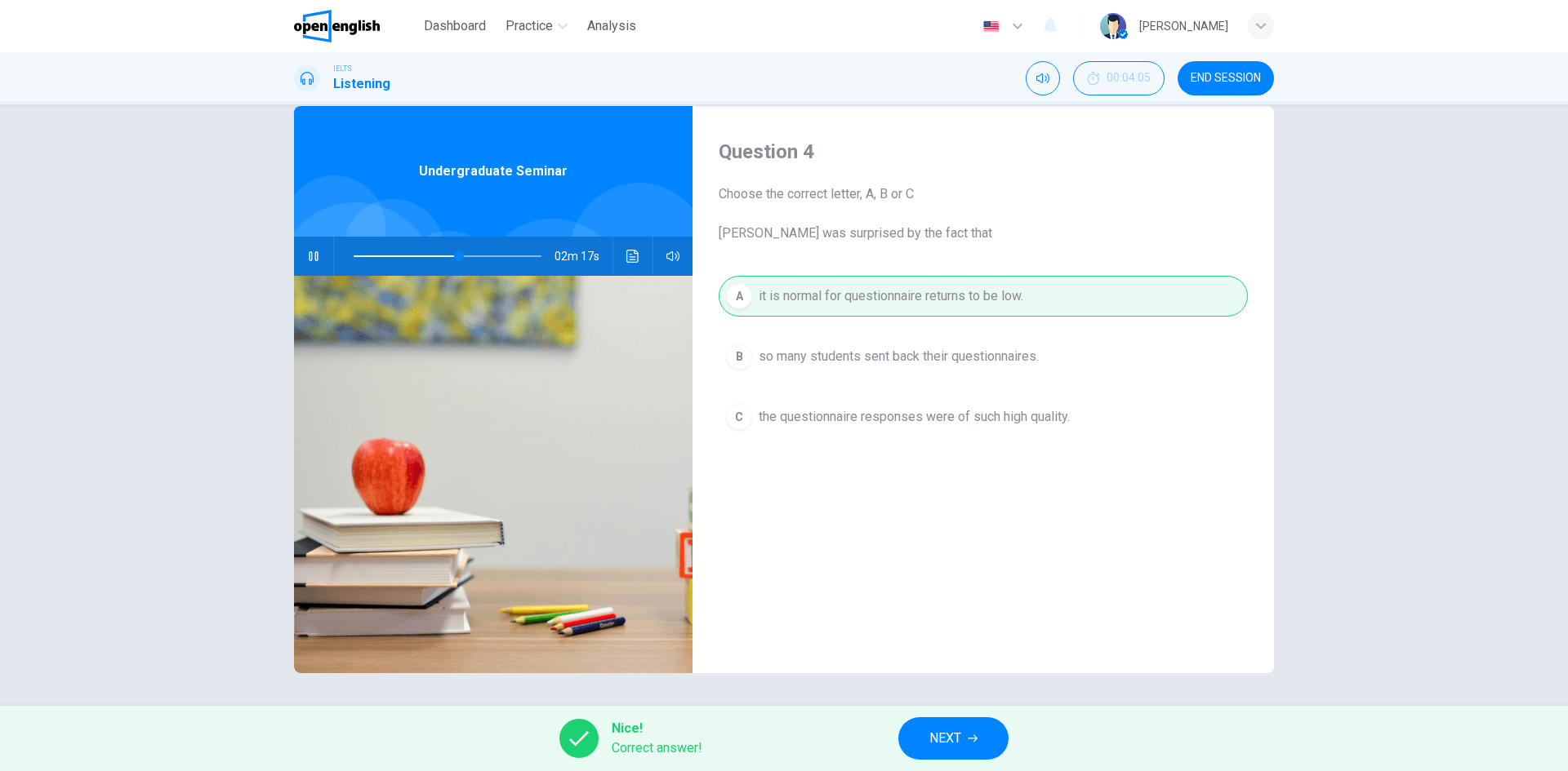
click at [946, 725] on button "NEXT" at bounding box center [953, 739] width 111 height 43
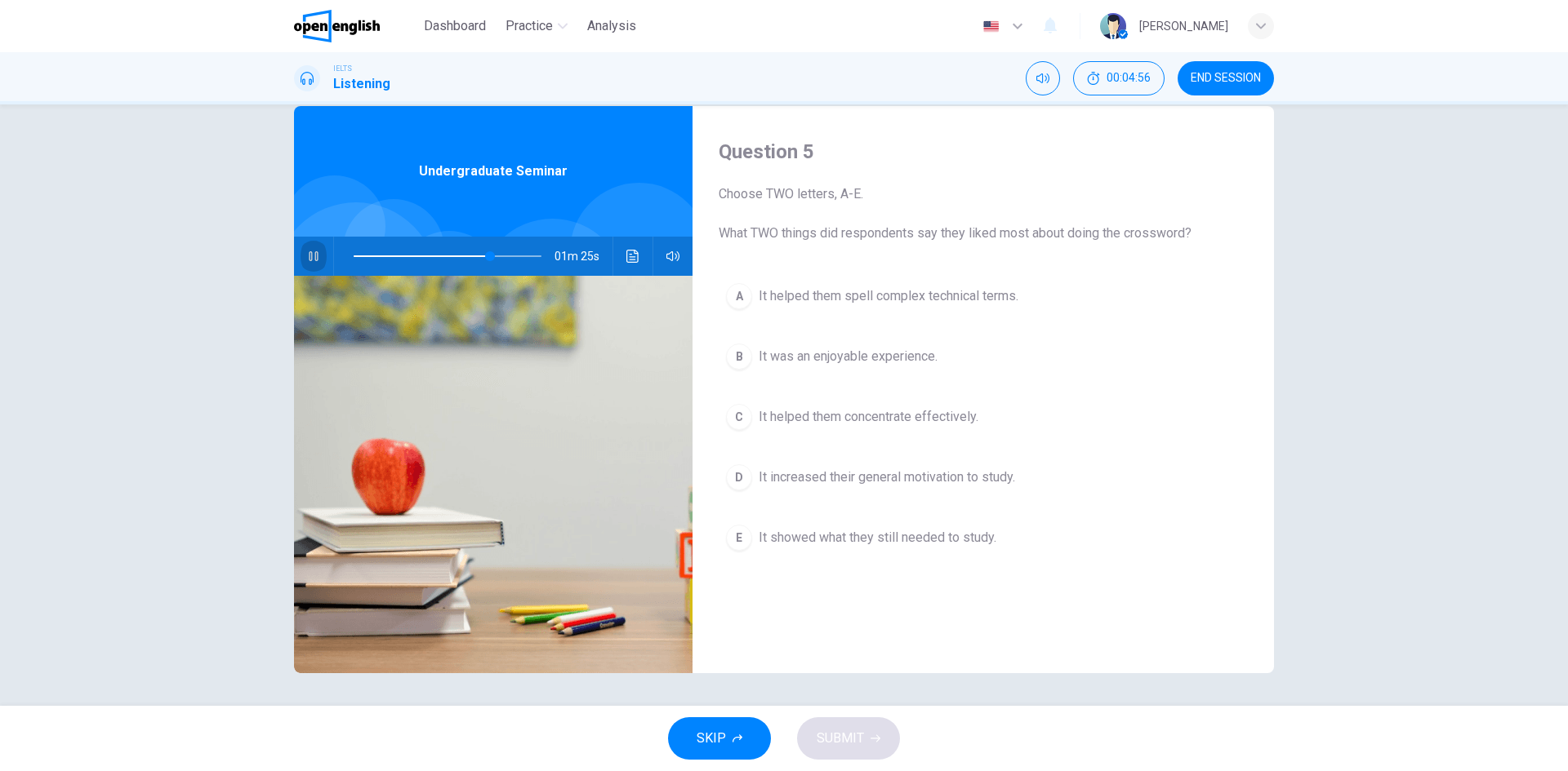
click at [307, 252] on icon "button" at bounding box center [314, 256] width 13 height 13
type input "**"
